Goal: Information Seeking & Learning: Find contact information

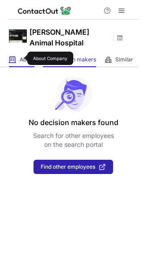
click at [21, 58] on span "About" at bounding box center [27, 59] width 15 height 7
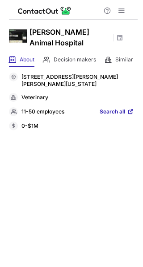
click at [102, 111] on span "Search all" at bounding box center [111, 112] width 25 height 8
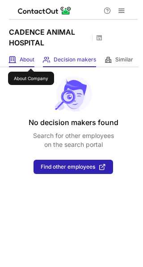
click at [31, 61] on span "About" at bounding box center [27, 59] width 15 height 7
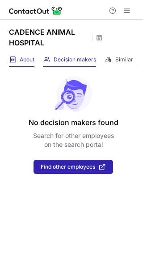
click at [13, 57] on span at bounding box center [12, 59] width 7 height 7
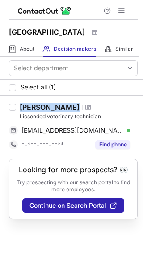
drag, startPoint x: 18, startPoint y: 120, endPoint x: 97, endPoint y: 121, distance: 78.4
click at [97, 121] on div "Jaimie Schaneman Licsended veterinary technician jgirl2191@gmail.com Verified C…" at bounding box center [76, 127] width 121 height 49
copy div "Jaimie Schaneman"
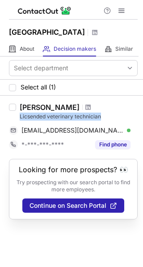
drag, startPoint x: 20, startPoint y: 127, endPoint x: 107, endPoint y: 129, distance: 87.4
click at [107, 121] on div "Licsended veterinary technician" at bounding box center [79, 117] width 118 height 8
copy div "Licsended veterinary technician"
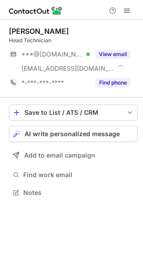
scroll to position [187, 143]
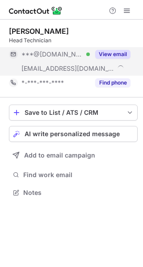
click at [111, 54] on button "View email" at bounding box center [112, 54] width 35 height 9
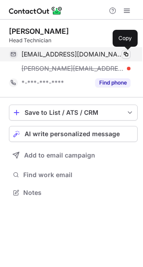
click at [124, 55] on span at bounding box center [125, 54] width 7 height 7
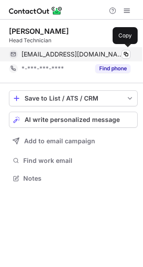
scroll to position [172, 143]
click at [125, 54] on span at bounding box center [125, 54] width 7 height 7
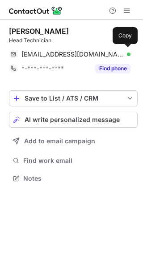
scroll to position [172, 143]
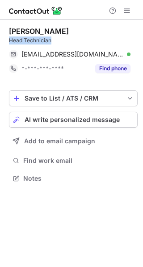
drag, startPoint x: 8, startPoint y: 40, endPoint x: 64, endPoint y: 38, distance: 56.6
click at [64, 38] on div "[PERSON_NAME] Head Technician [EMAIL_ADDRESS][DOMAIN_NAME] Verified Copy *-***-…" at bounding box center [71, 106] width 143 height 172
copy div "Head Technician"
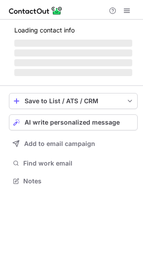
scroll to position [172, 143]
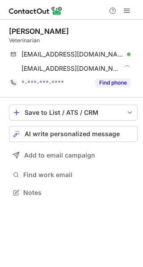
scroll to position [187, 143]
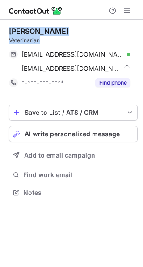
drag, startPoint x: 8, startPoint y: 31, endPoint x: 64, endPoint y: 41, distance: 56.6
click at [64, 41] on div "Francesca Mari Veterinarian francescamari4@aol.com Verified Copy francesca@sout…" at bounding box center [71, 113] width 143 height 187
copy div "Francesca Mari Veterinarian"
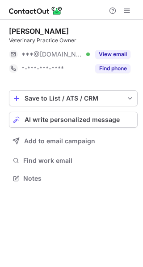
scroll to position [172, 143]
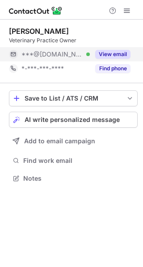
click at [114, 51] on button "View email" at bounding box center [112, 54] width 35 height 9
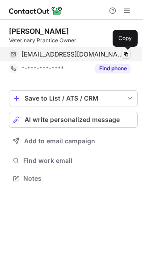
click at [124, 53] on span at bounding box center [125, 54] width 7 height 7
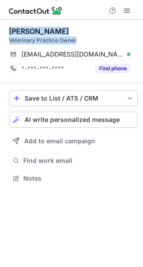
drag, startPoint x: 9, startPoint y: 30, endPoint x: 81, endPoint y: 43, distance: 72.4
click at [81, 43] on div "MarkBen Paulino Veterinary Practice Owner" at bounding box center [73, 36] width 128 height 18
copy div "MarkBen Paulino Veterinary Practice Owner"
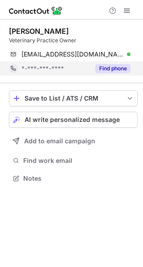
scroll to position [172, 143]
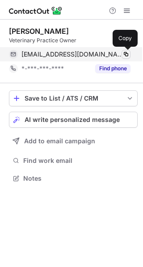
click at [128, 54] on span at bounding box center [125, 54] width 7 height 7
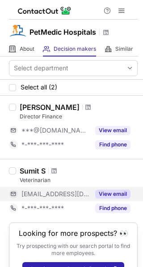
click at [104, 198] on button "View email" at bounding box center [112, 194] width 35 height 9
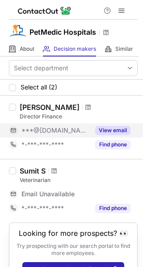
click at [108, 129] on button "View email" at bounding box center [112, 130] width 35 height 9
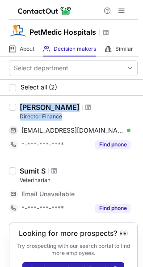
drag, startPoint x: 16, startPoint y: 119, endPoint x: 65, endPoint y: 115, distance: 49.6
click at [65, 115] on div "Amit Sabharwal Director Finance sabharwal_a@yahoo.com Verified Copy *-***-***-*…" at bounding box center [71, 127] width 143 height 63
copy div "Amit Sabharwal Director Finance"
click at [94, 110] on div "Amit Sabharwal" at bounding box center [79, 107] width 118 height 9
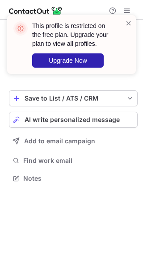
scroll to position [172, 143]
